Goal: Task Accomplishment & Management: Manage account settings

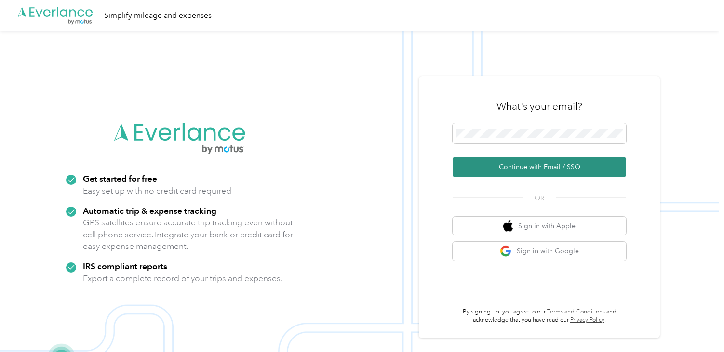
click at [525, 167] on button "Continue with Email / SSO" at bounding box center [540, 167] width 174 height 20
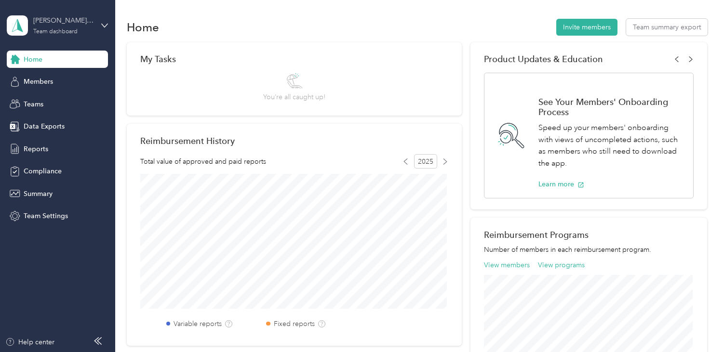
click at [54, 29] on div "Team dashboard" at bounding box center [55, 32] width 44 height 6
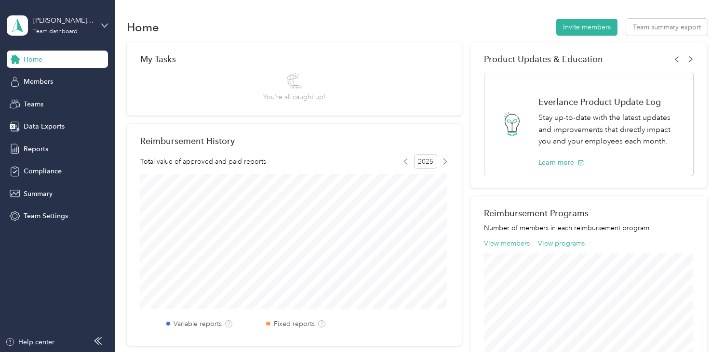
click at [69, 102] on div "Personal dashboard" at bounding box center [45, 101] width 61 height 10
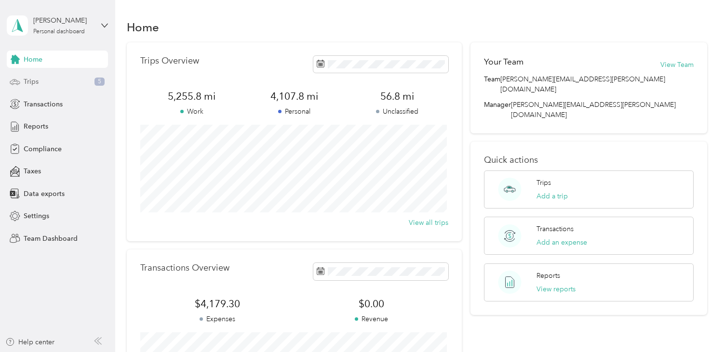
click at [25, 79] on span "Trips" at bounding box center [31, 82] width 15 height 10
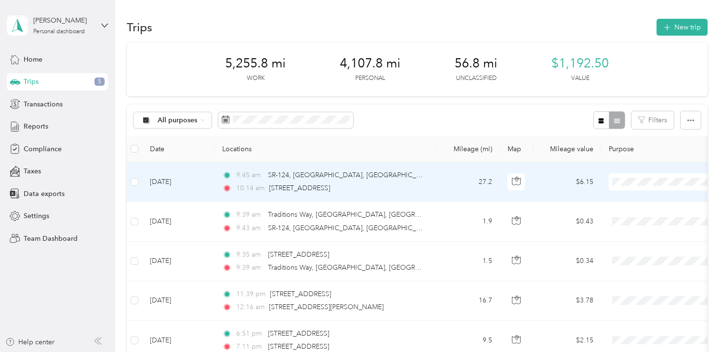
click at [643, 201] on span "Convergint Technologies" at bounding box center [673, 200] width 89 height 10
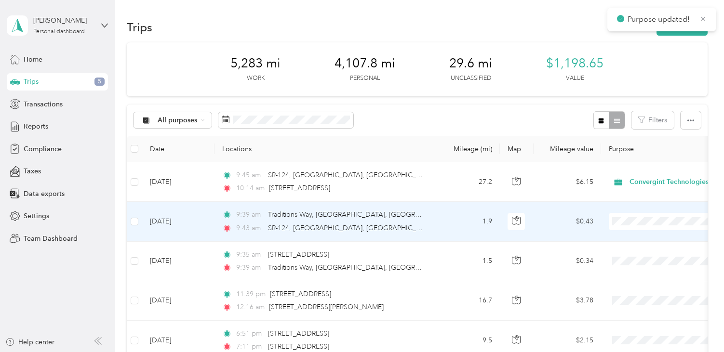
click at [642, 243] on li "Convergint Technologies" at bounding box center [664, 239] width 120 height 17
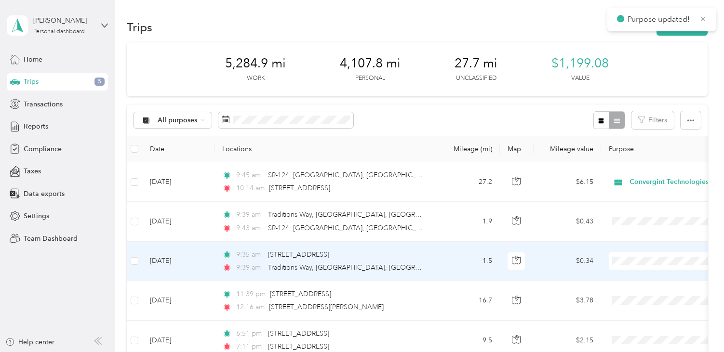
click at [638, 280] on span "Convergint Technologies" at bounding box center [673, 279] width 89 height 10
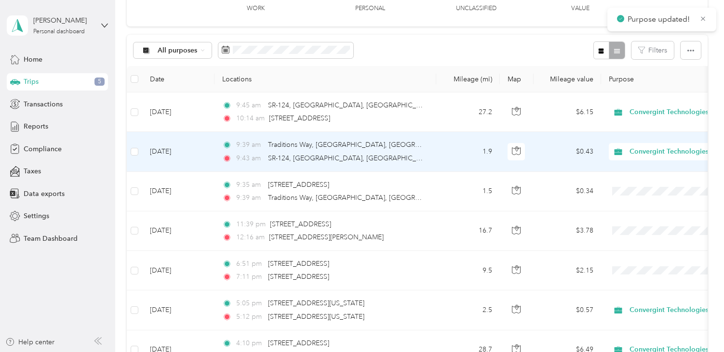
scroll to position [96, 0]
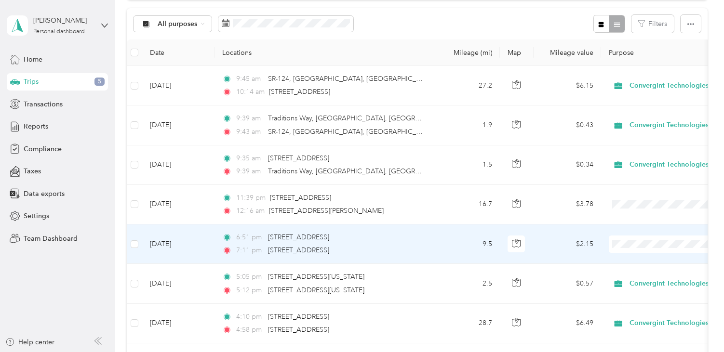
click at [642, 280] on span "Personal" at bounding box center [673, 279] width 89 height 10
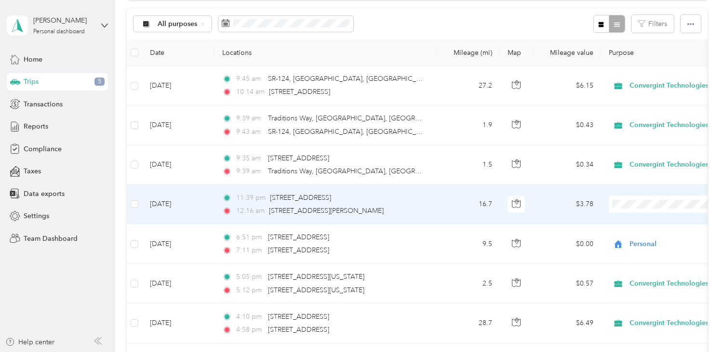
click at [640, 238] on span "Personal" at bounding box center [673, 239] width 89 height 10
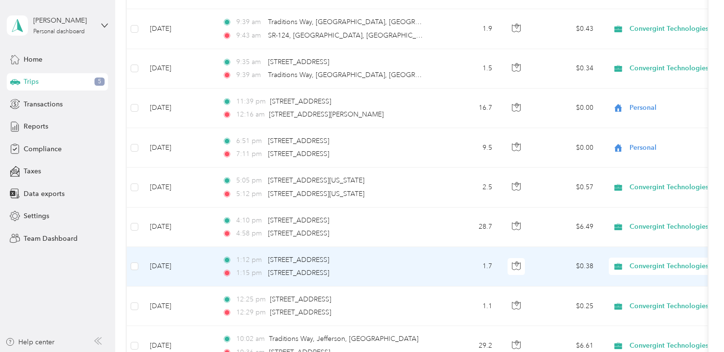
scroll to position [0, 0]
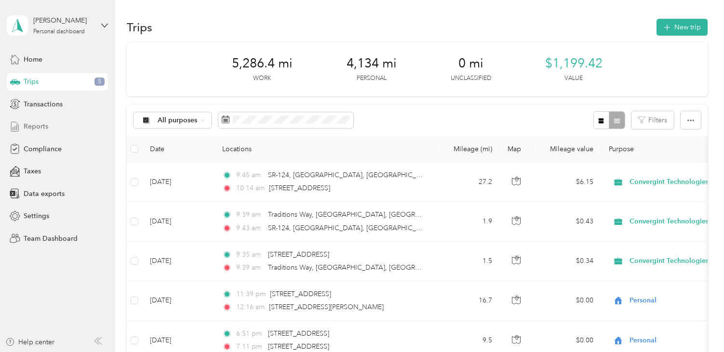
click at [40, 123] on span "Reports" at bounding box center [36, 126] width 25 height 10
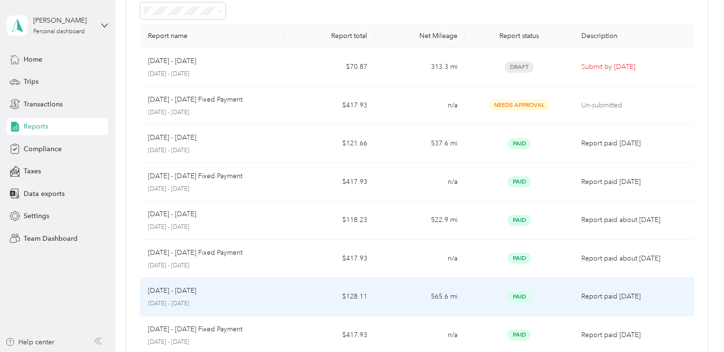
scroll to position [48, 0]
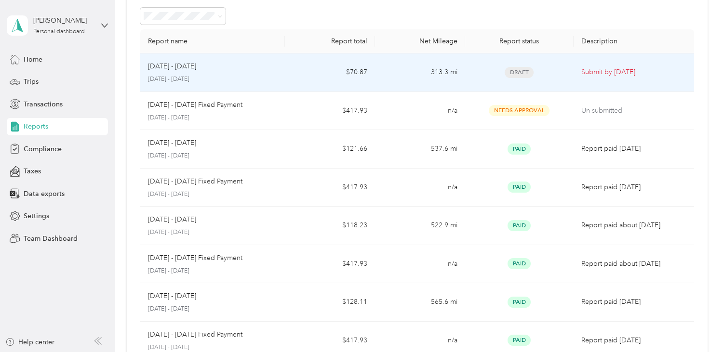
click at [220, 66] on div "[DATE] - [DATE]" at bounding box center [212, 66] width 129 height 11
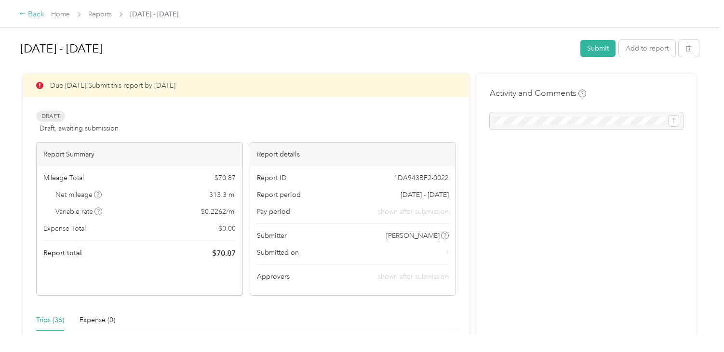
click at [36, 14] on div "Back" at bounding box center [31, 15] width 25 height 12
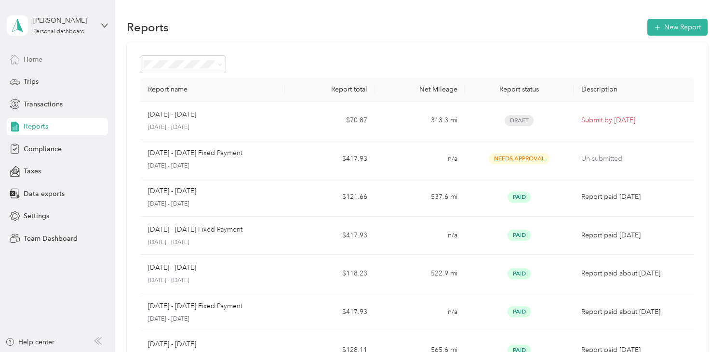
click at [32, 56] on span "Home" at bounding box center [33, 59] width 19 height 10
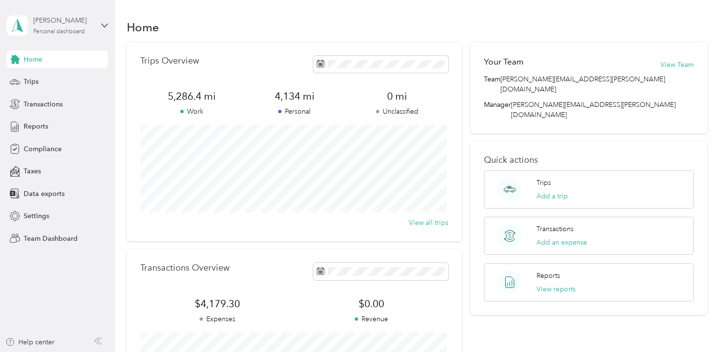
click at [54, 30] on div "Personal dashboard" at bounding box center [59, 32] width 52 height 6
click at [51, 78] on div "Team dashboard" at bounding box center [41, 77] width 52 height 10
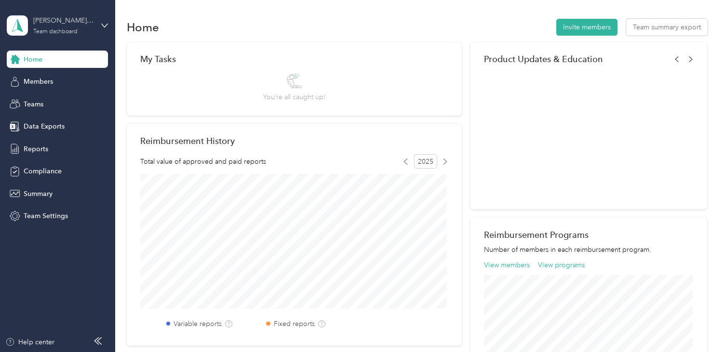
click at [56, 24] on div "[PERSON_NAME][EMAIL_ADDRESS][PERSON_NAME][DOMAIN_NAME]" at bounding box center [63, 20] width 60 height 10
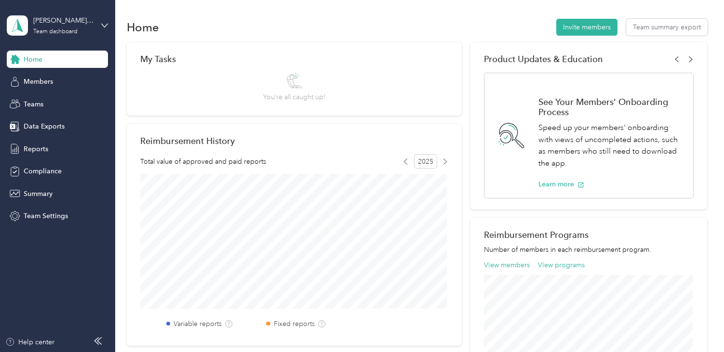
click at [48, 122] on div "Log out" at bounding box center [33, 123] width 37 height 10
